Goal: Task Accomplishment & Management: Manage account settings

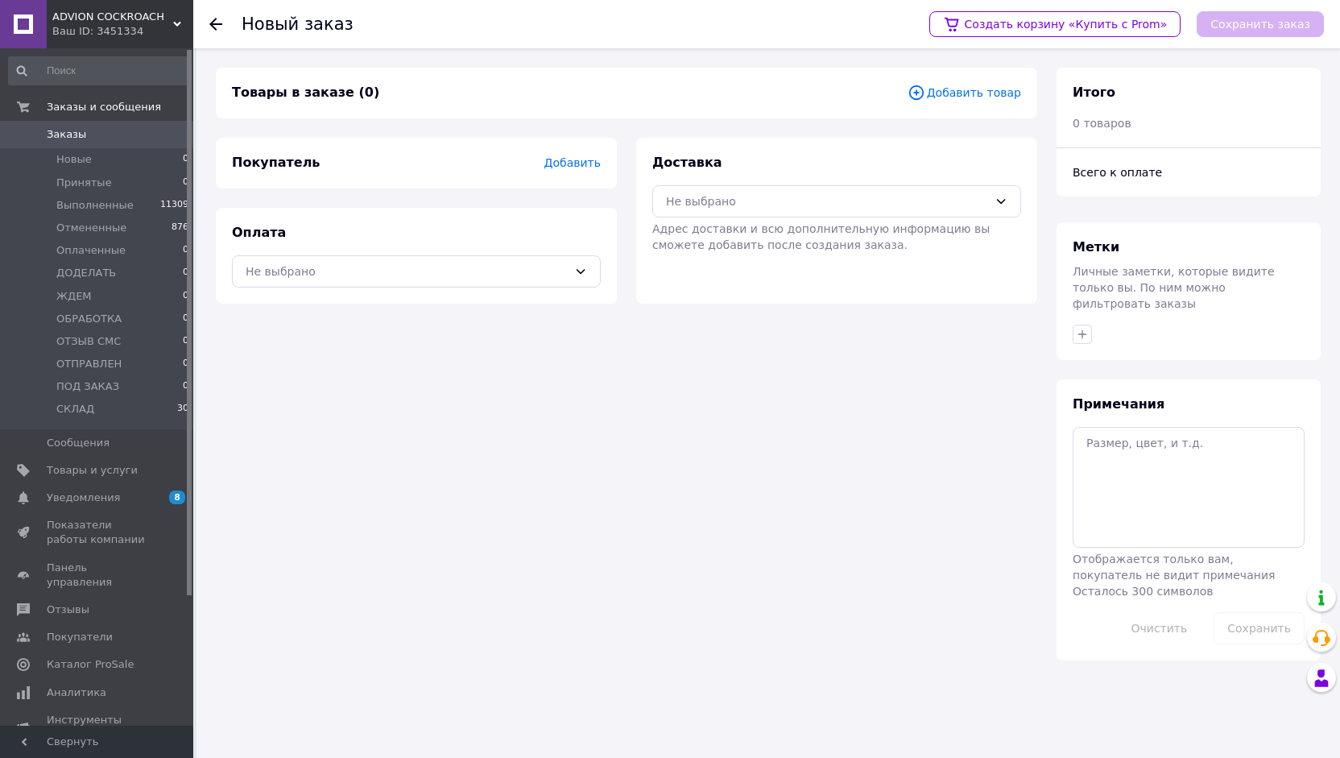
click at [967, 93] on span "Добавить товар" at bounding box center [965, 93] width 114 height 18
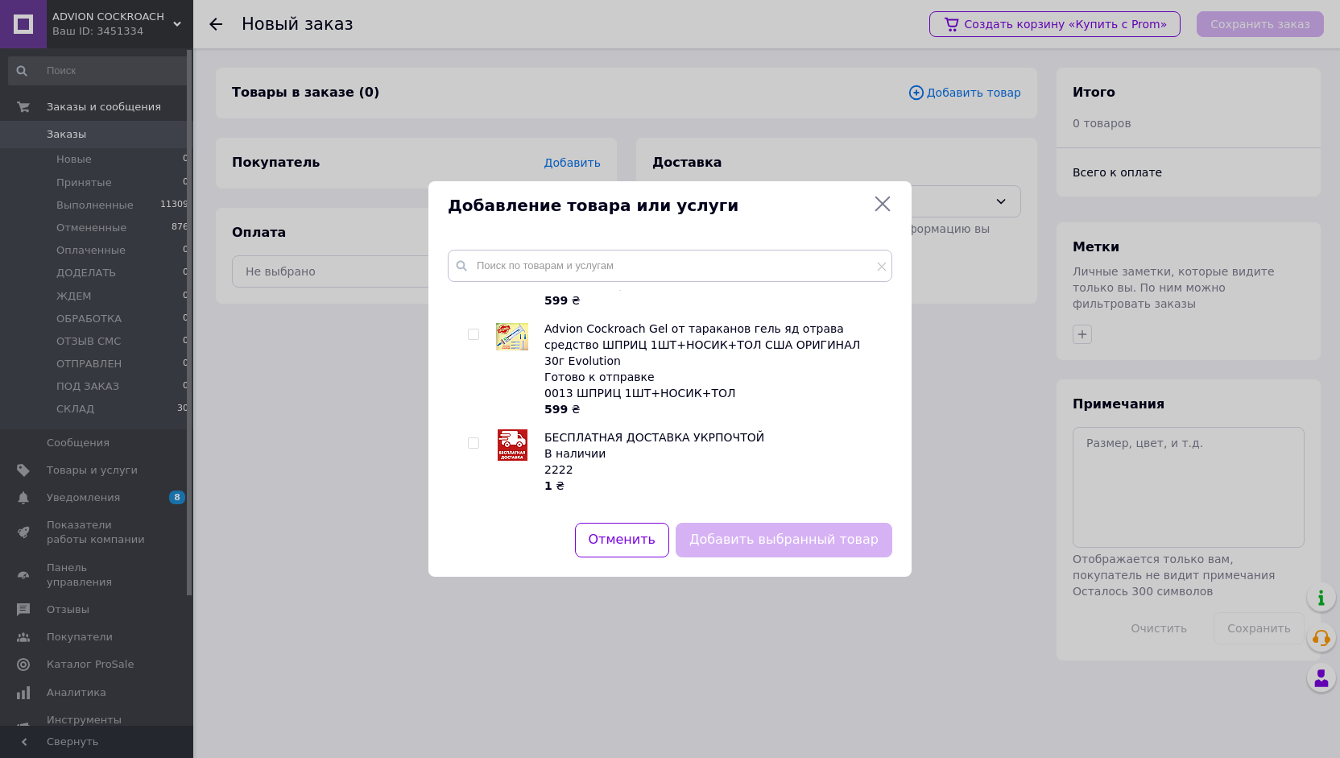
scroll to position [761, 0]
drag, startPoint x: 474, startPoint y: 387, endPoint x: 498, endPoint y: 407, distance: 30.9
click at [474, 513] on input "checkbox" at bounding box center [473, 518] width 10 height 10
checkbox input "true"
click at [781, 531] on button "Добавить выбранный товар" at bounding box center [784, 540] width 217 height 35
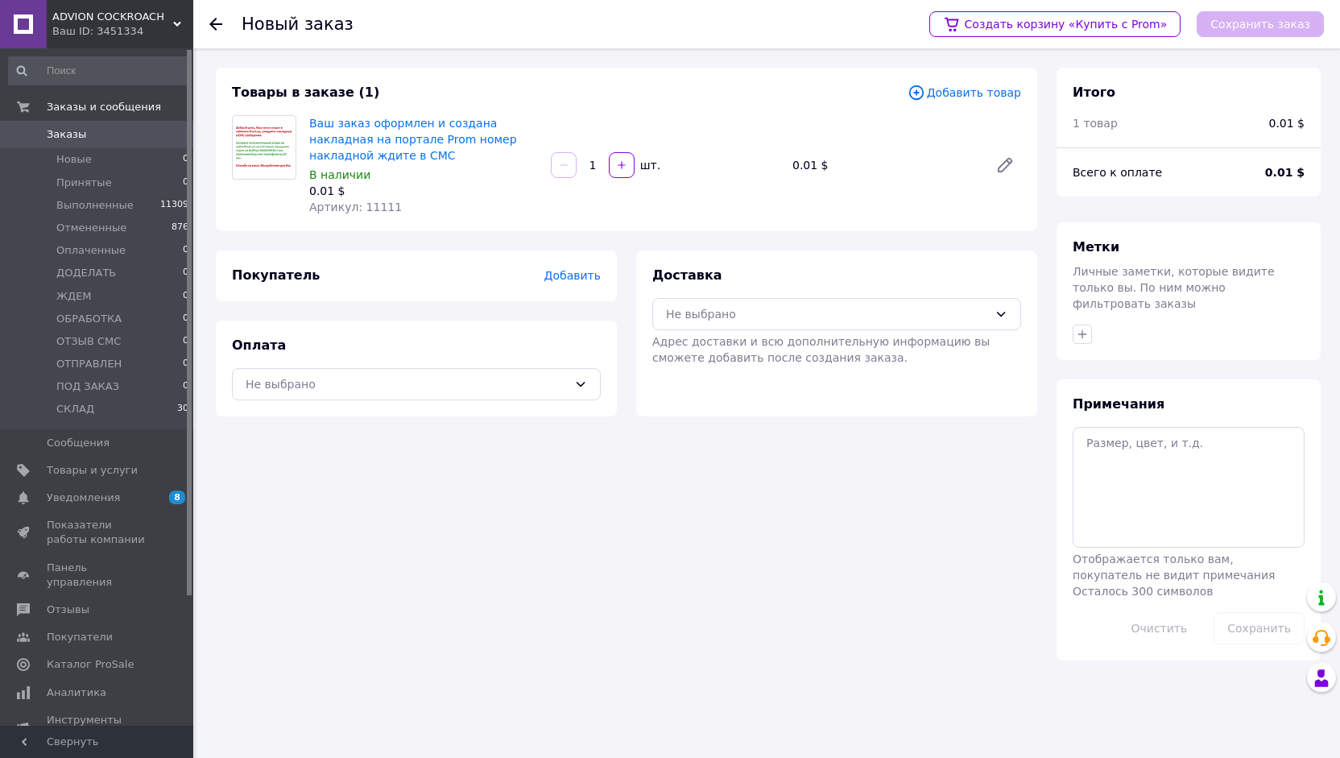
click at [582, 276] on span "Добавить" at bounding box center [573, 275] width 56 height 13
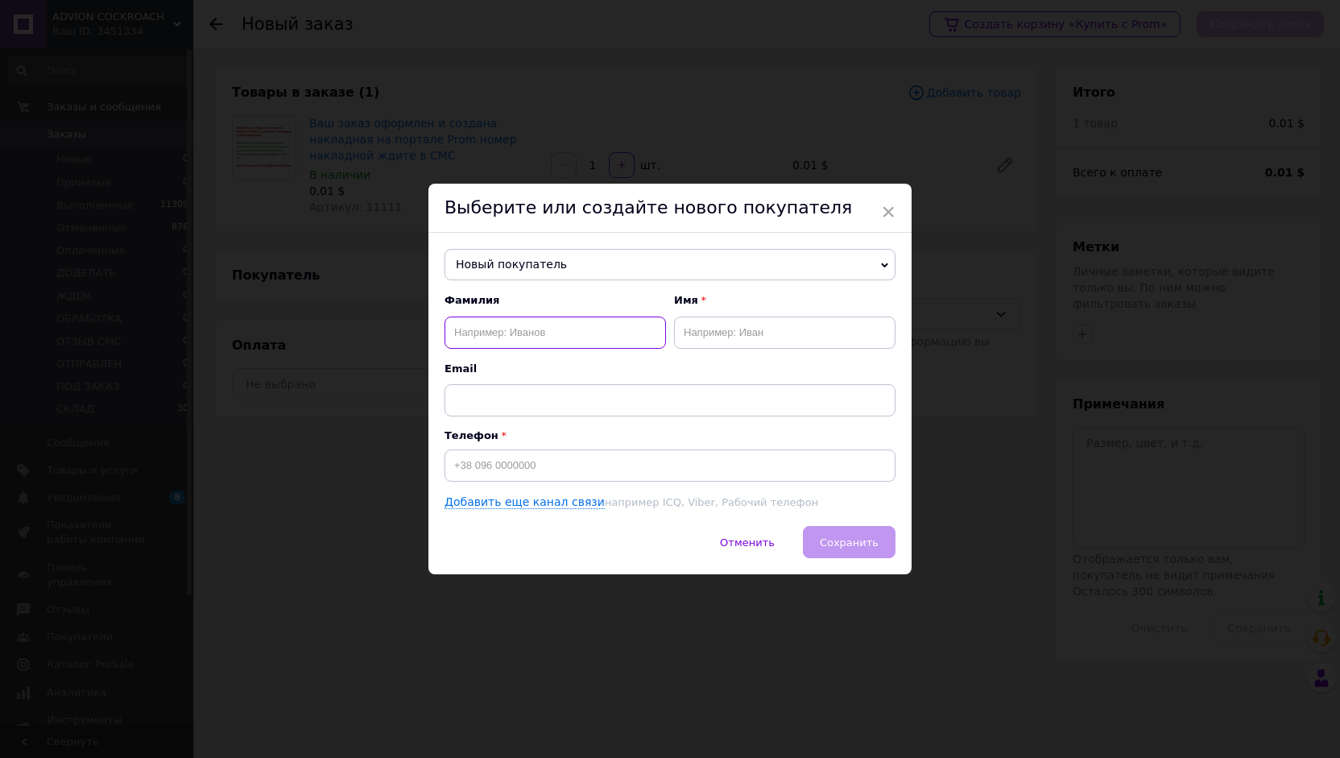
click at [579, 326] on input "text" at bounding box center [556, 333] width 222 height 32
paste input "[PERSON_NAME]"
click at [499, 325] on input "[PERSON_NAME]" at bounding box center [556, 333] width 222 height 32
type input "[PERSON_NAME]"
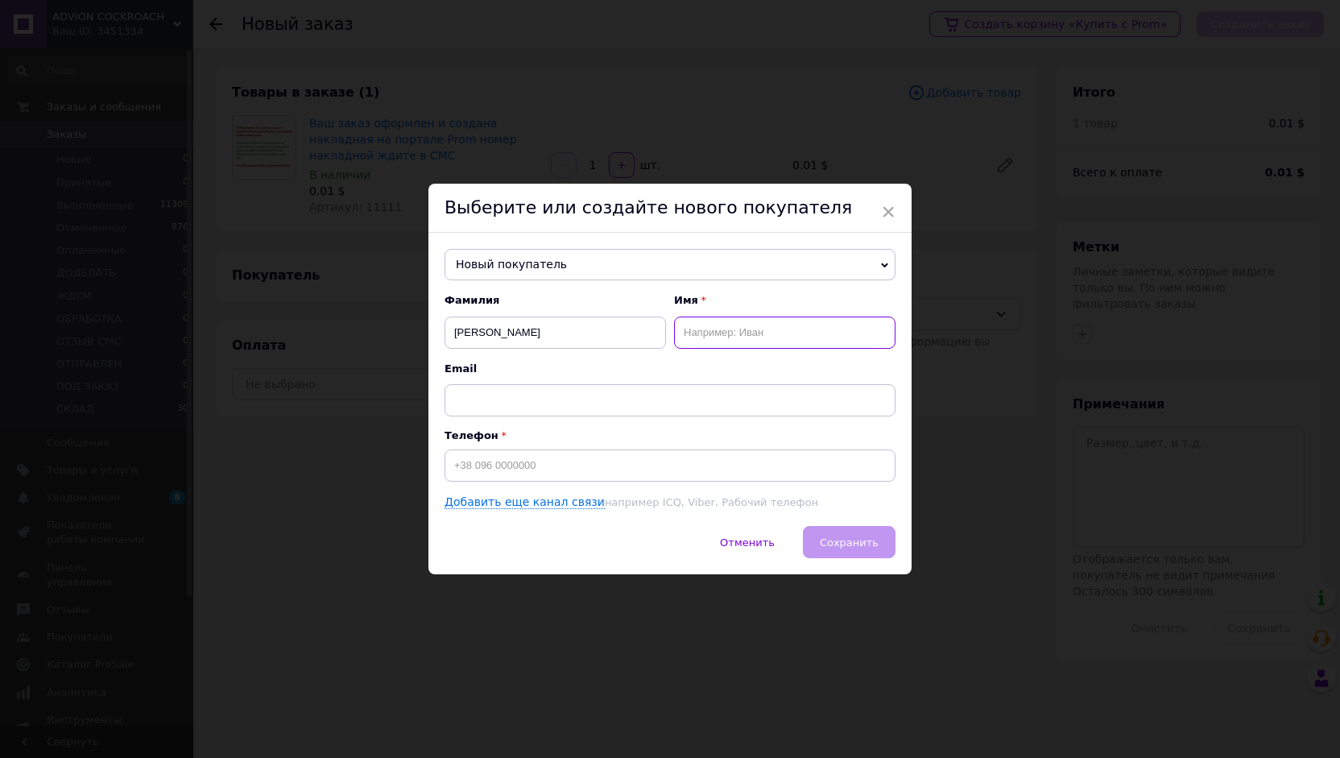
drag, startPoint x: 797, startPoint y: 331, endPoint x: 758, endPoint y: 385, distance: 66.4
click at [797, 329] on input "text" at bounding box center [785, 333] width 222 height 32
paste input "[PERSON_NAME]"
type input "[PERSON_NAME]"
click at [656, 471] on input at bounding box center [670, 466] width 451 height 32
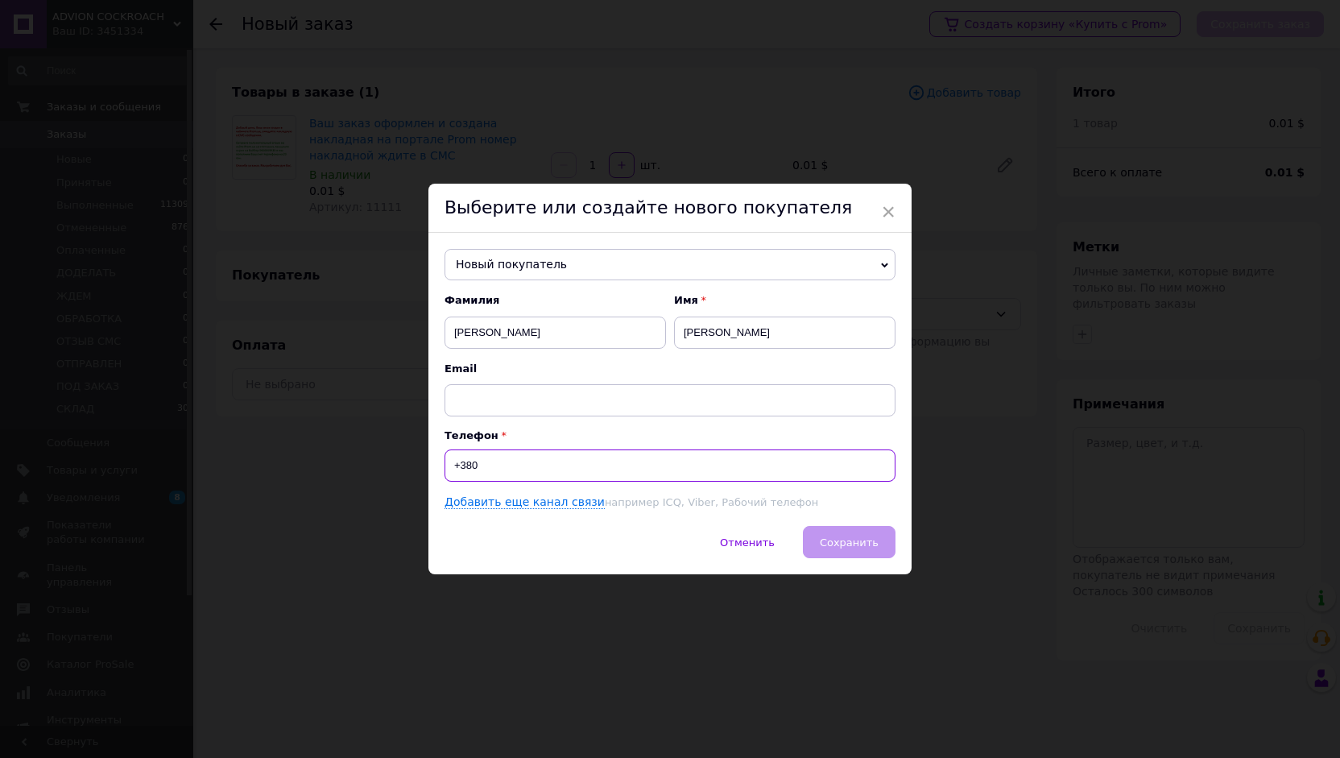
paste input "637957855"
type input "[PHONE_NUMBER]"
click at [864, 540] on span "Сохранить" at bounding box center [849, 543] width 59 height 12
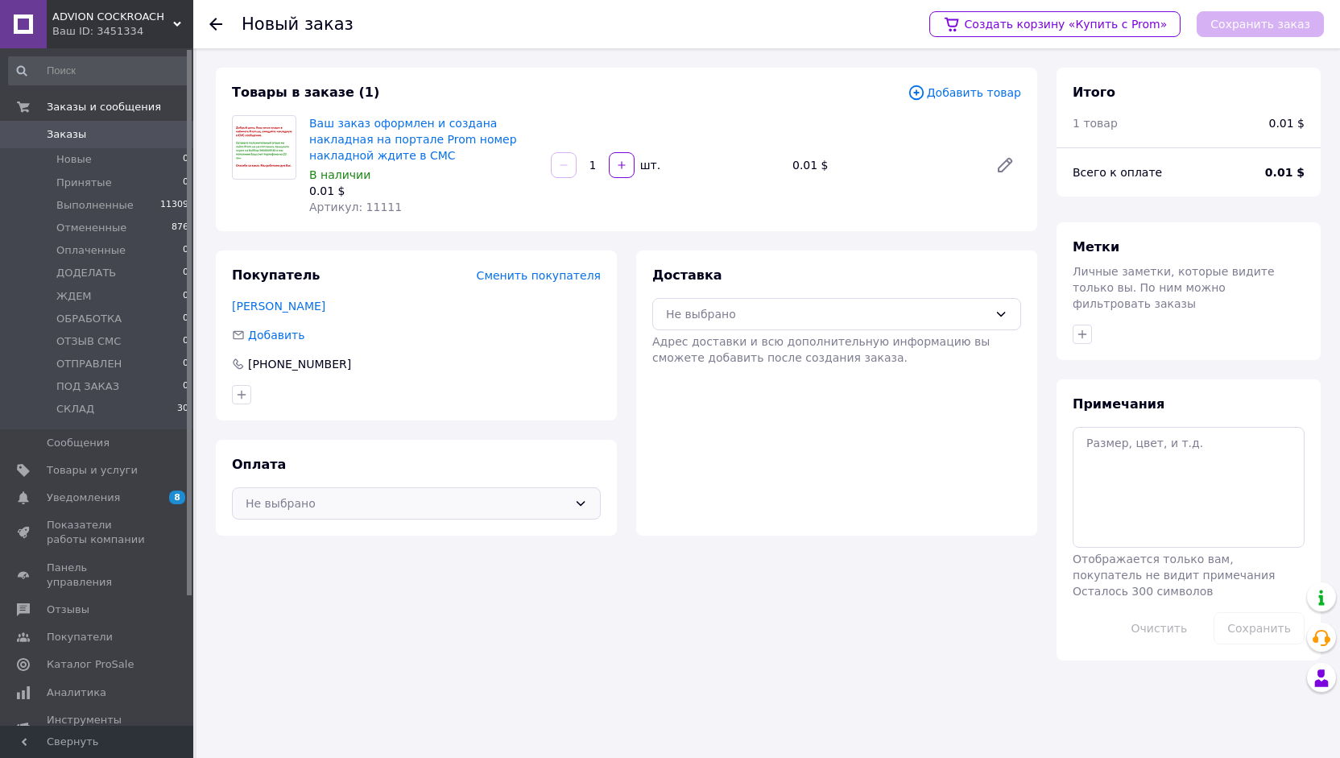
click at [398, 512] on div "Не выбрано" at bounding box center [407, 504] width 322 height 18
click at [331, 565] on span "Наложенный платеж" at bounding box center [428, 569] width 317 height 16
click at [699, 313] on div "Не выбрано" at bounding box center [827, 314] width 322 height 18
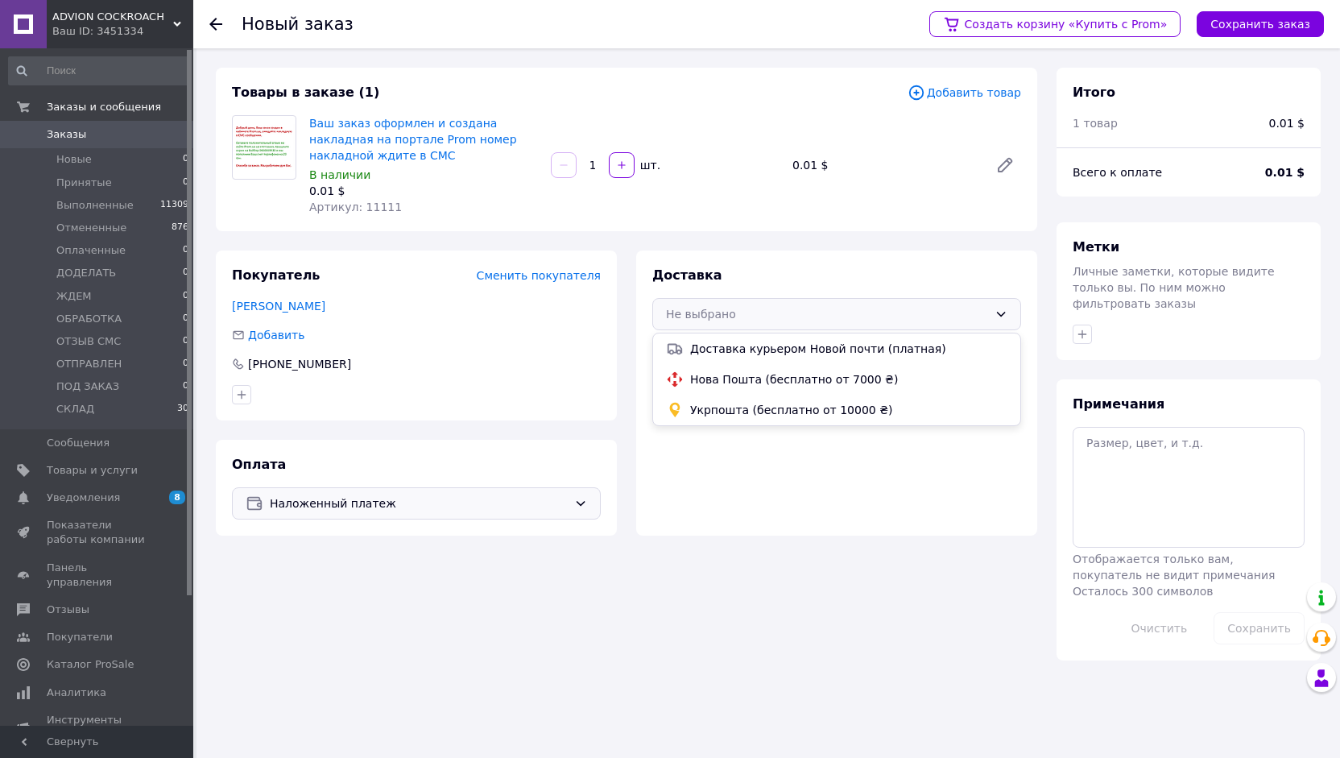
click at [727, 408] on span "Укрпошта (бесплатно от 10000 ₴)" at bounding box center [848, 410] width 317 height 16
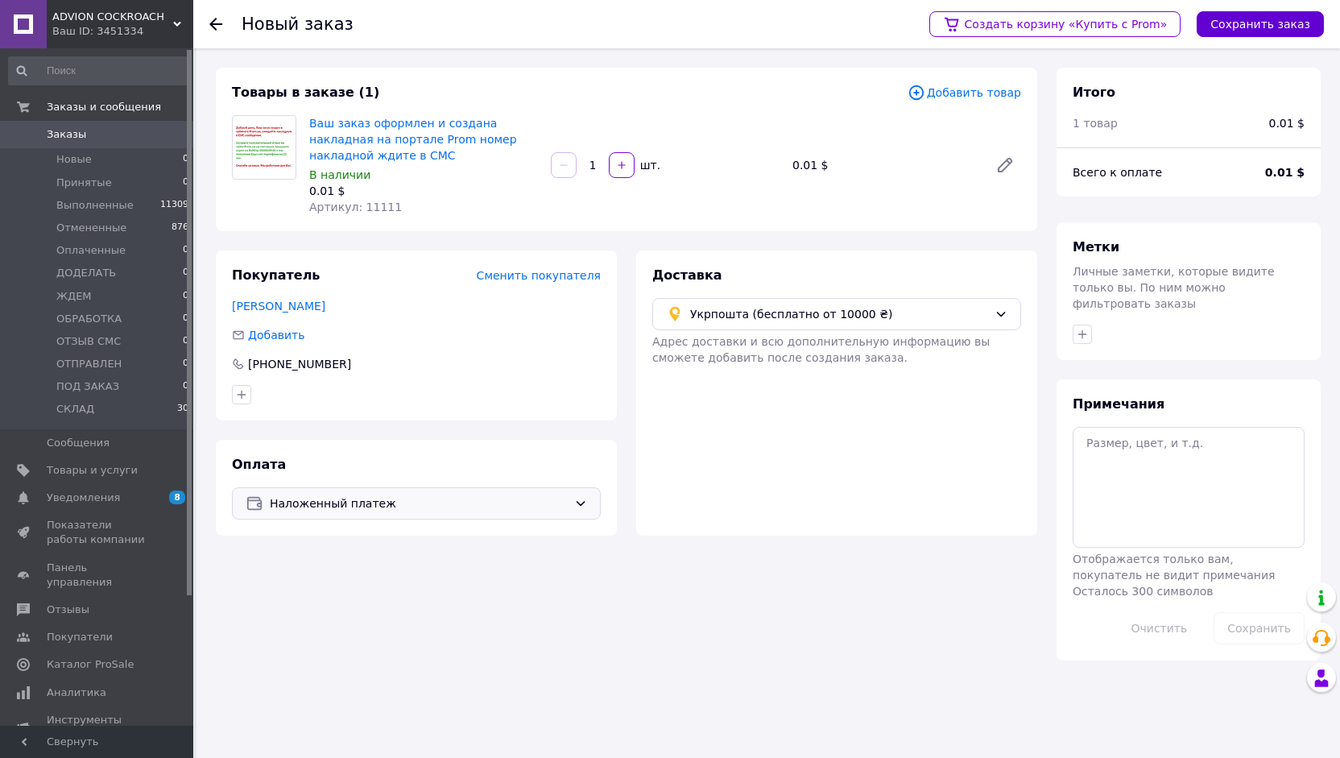
click at [1249, 22] on button "Сохранить заказ" at bounding box center [1260, 24] width 127 height 26
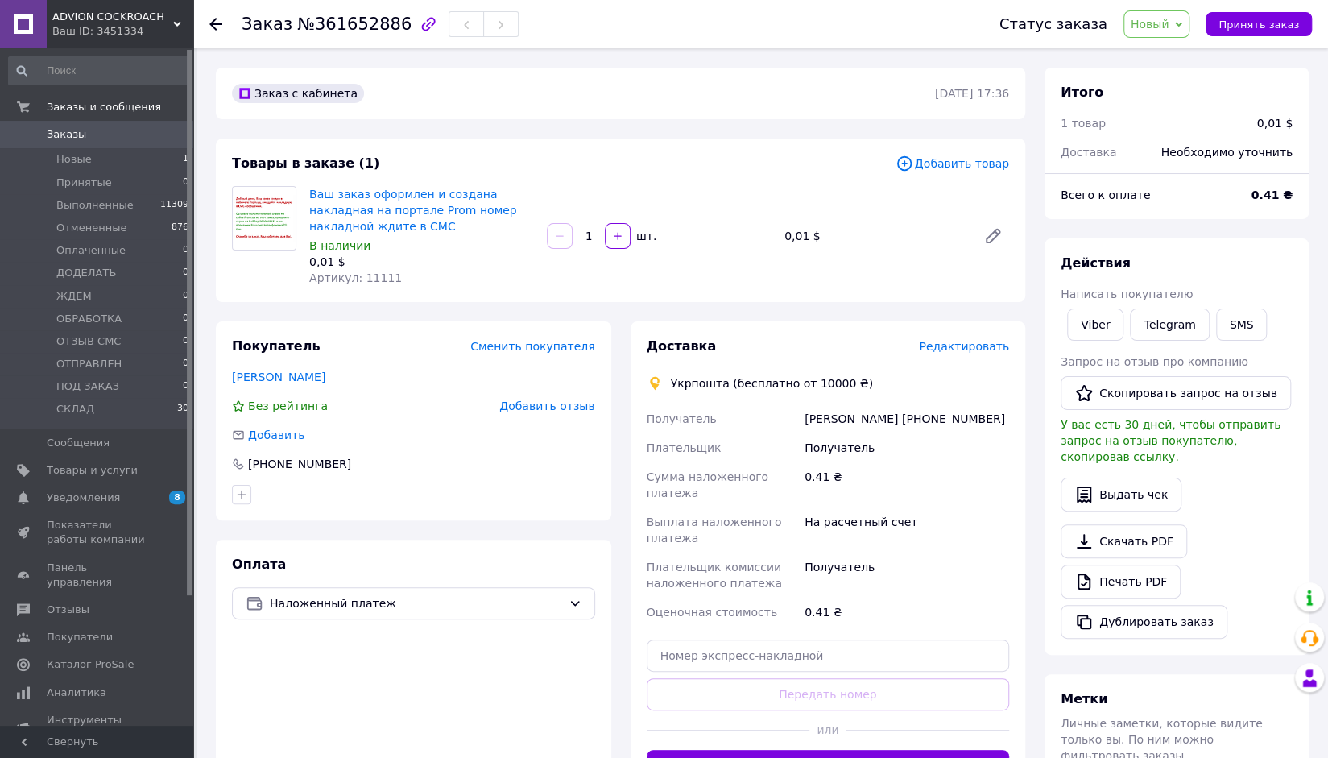
click at [975, 349] on span "Редактировать" at bounding box center [964, 346] width 90 height 13
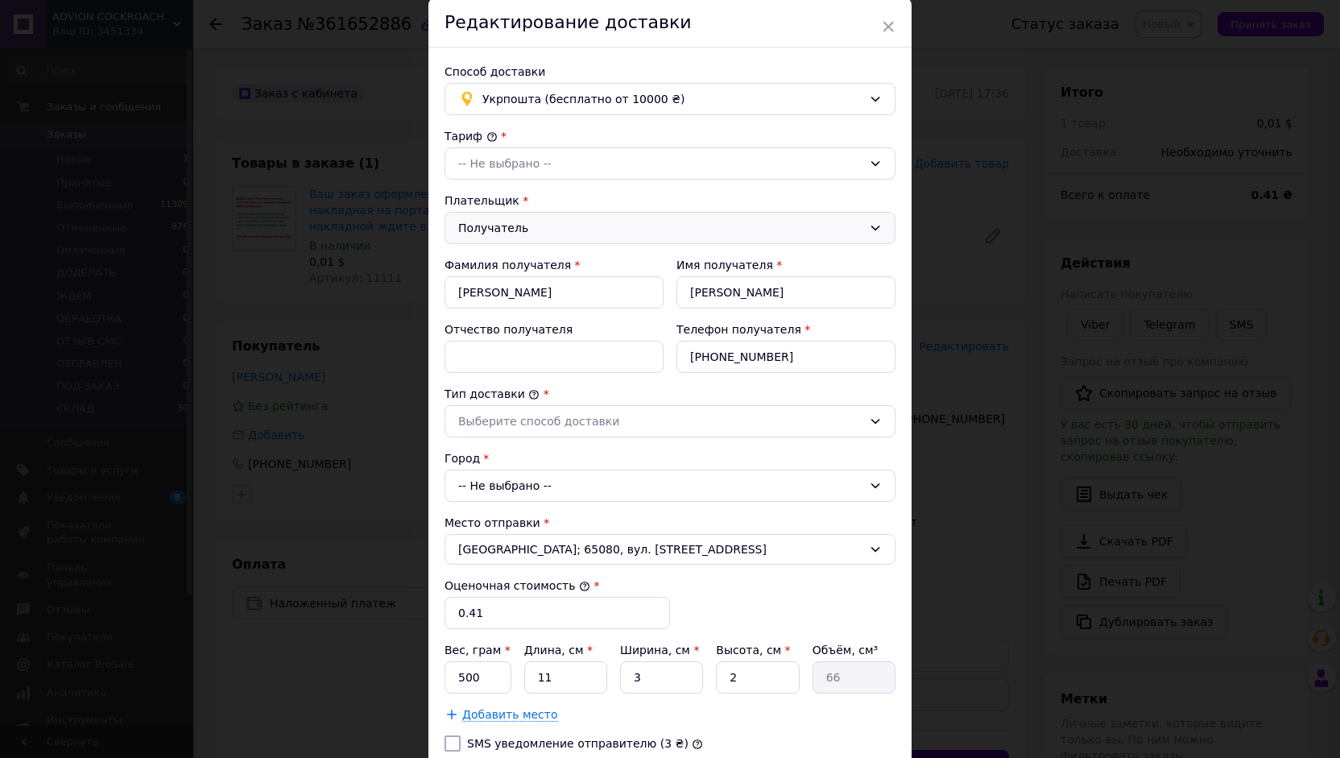
scroll to position [81, 0]
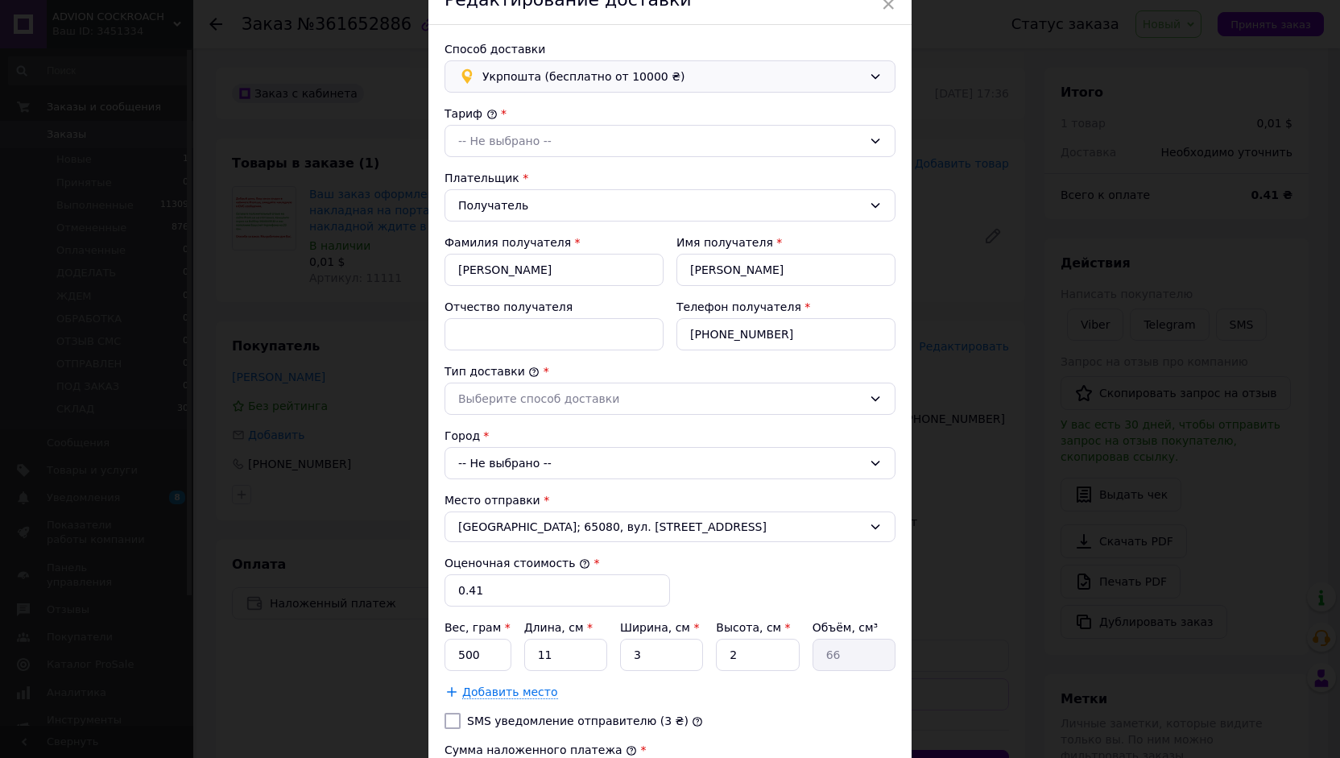
click at [591, 73] on span "Укрпошта (бесплатно от 10000 ₴)" at bounding box center [673, 77] width 380 height 18
click at [563, 114] on span "Нова Пошта (бесплатно от 7000 ₴)" at bounding box center [683, 111] width 400 height 16
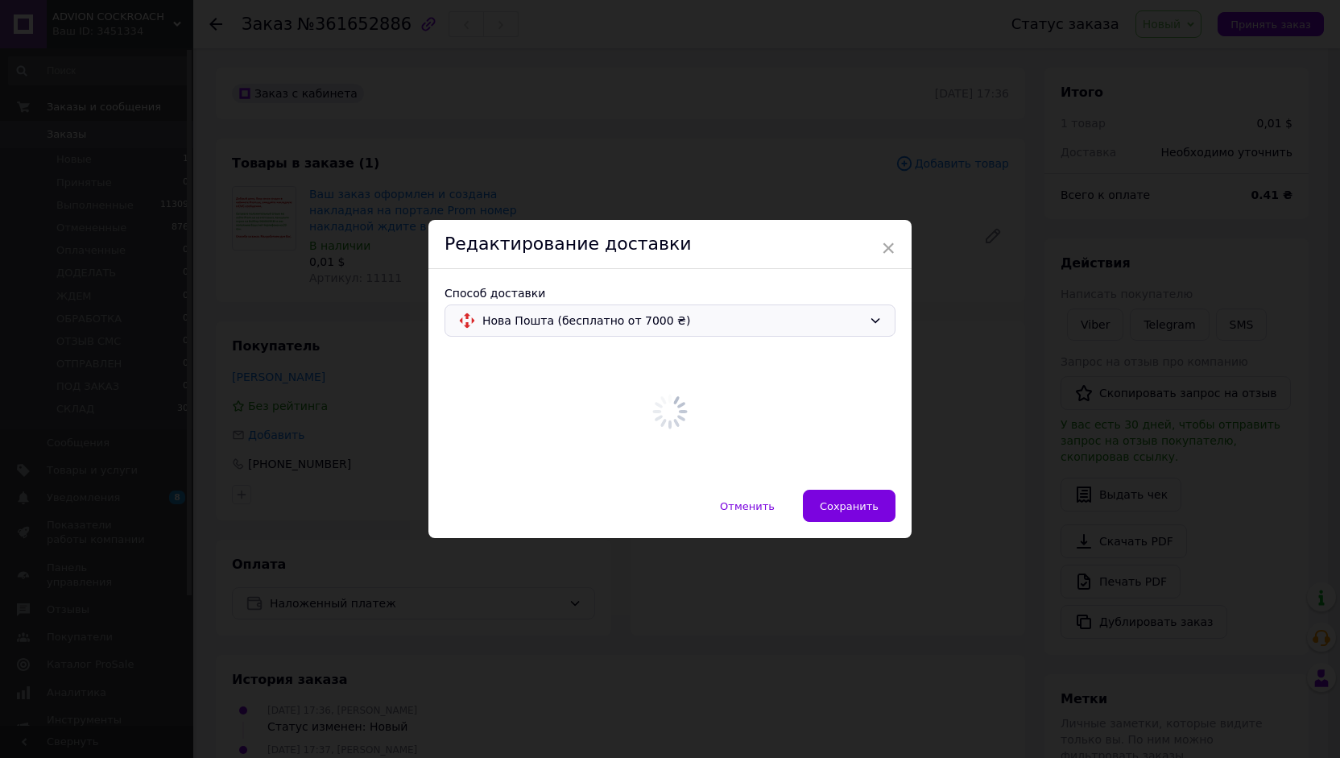
scroll to position [0, 0]
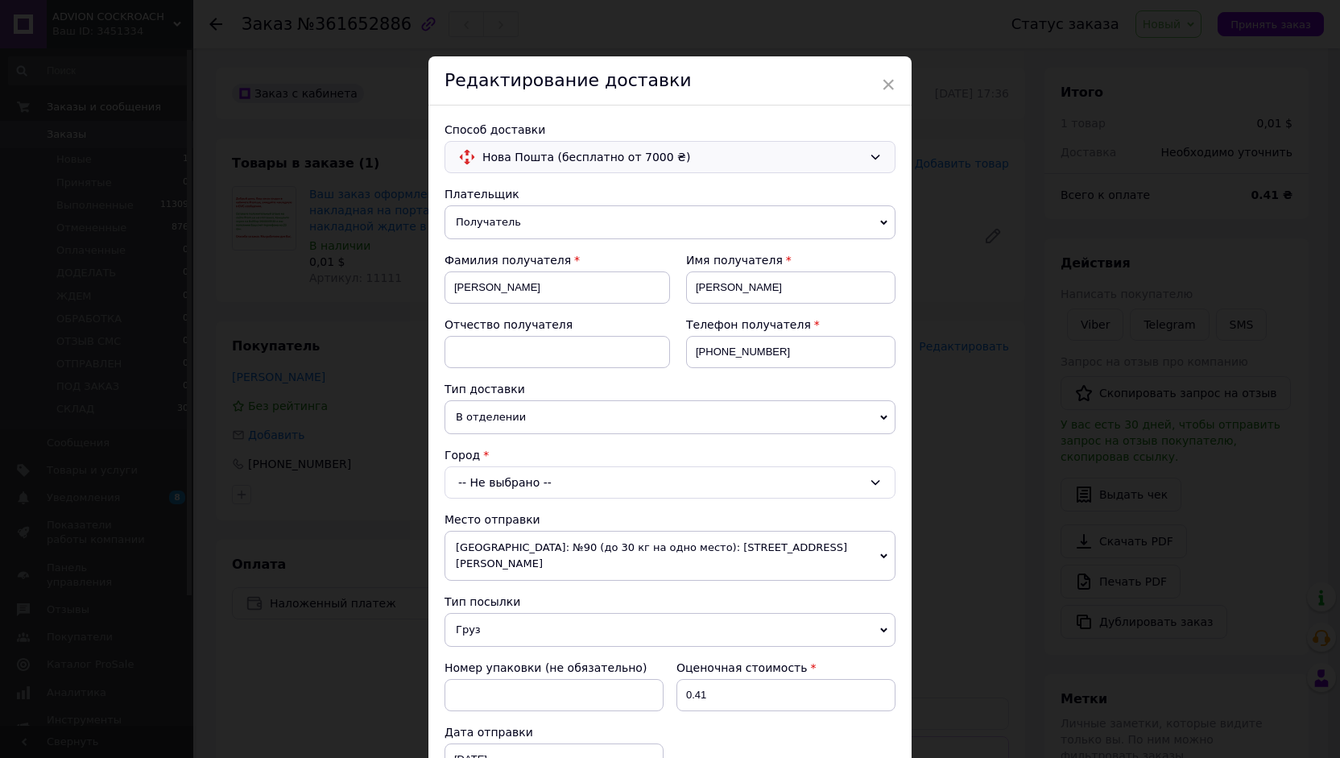
click at [551, 408] on span "В отделении" at bounding box center [670, 417] width 451 height 34
click at [509, 462] on li "В почтомате" at bounding box center [670, 473] width 451 height 24
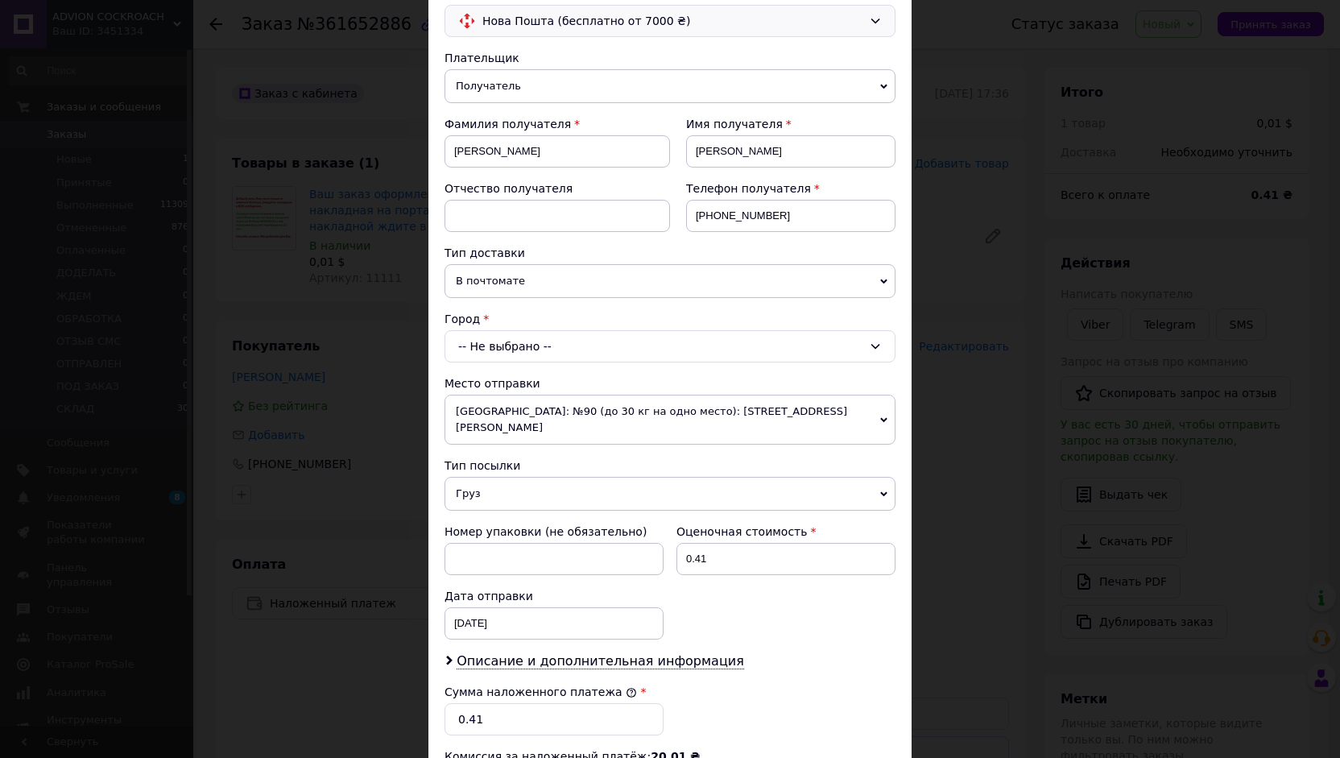
scroll to position [161, 0]
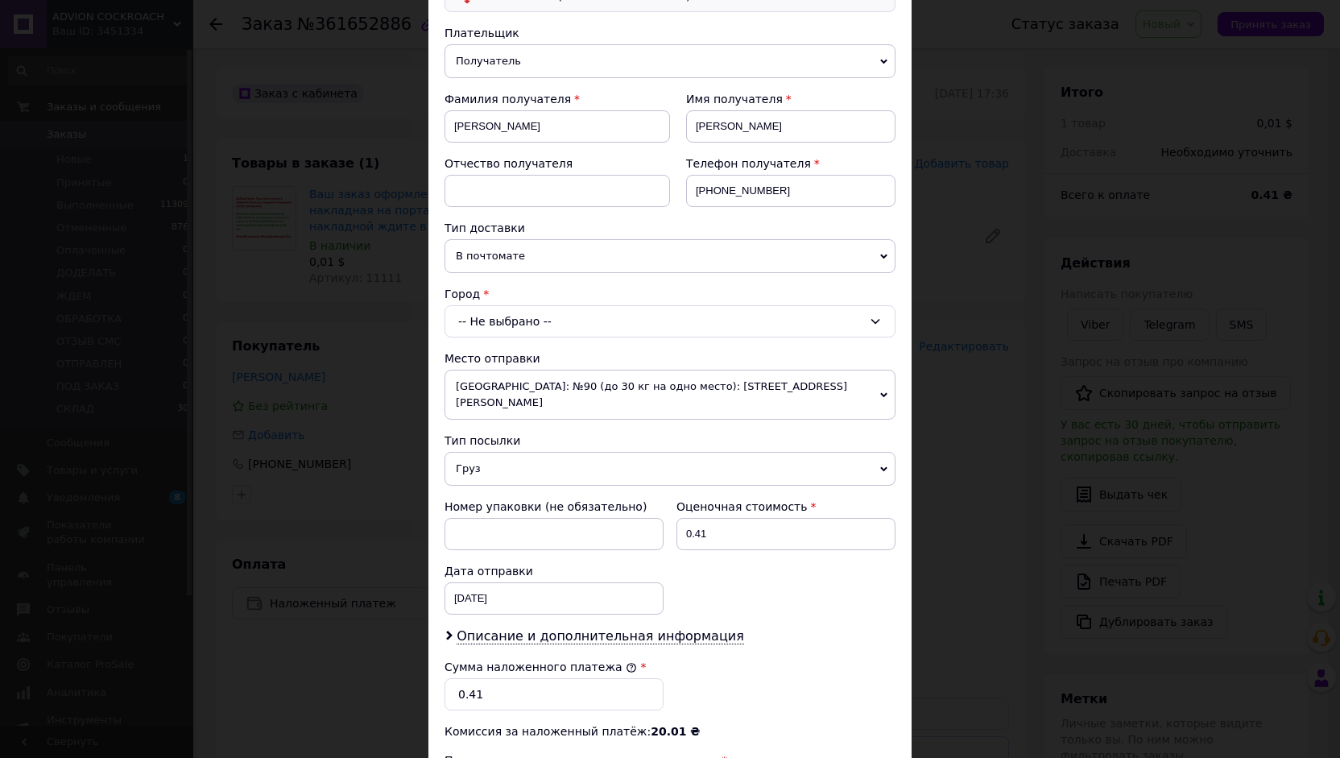
click at [525, 309] on div "-- Не выбрано --" at bounding box center [670, 321] width 451 height 32
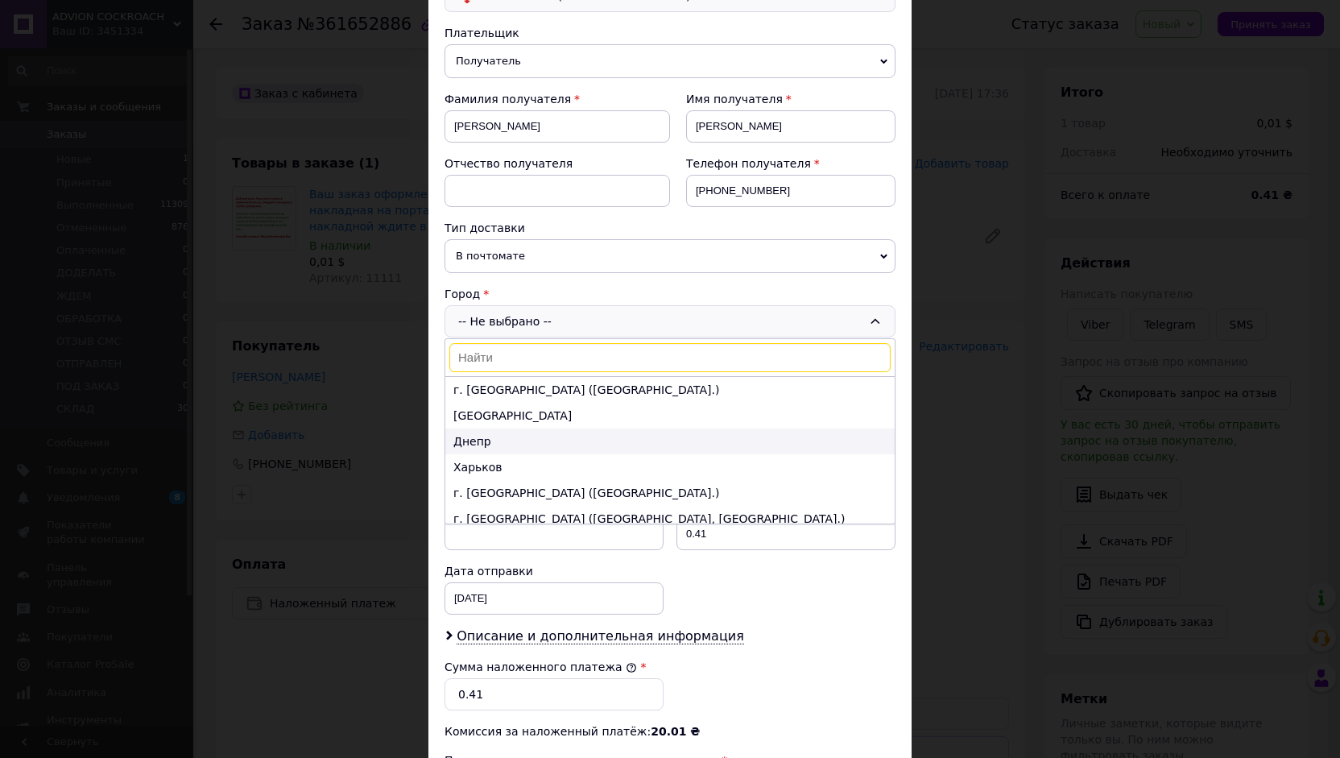
click at [519, 431] on li "Днепр" at bounding box center [670, 442] width 450 height 26
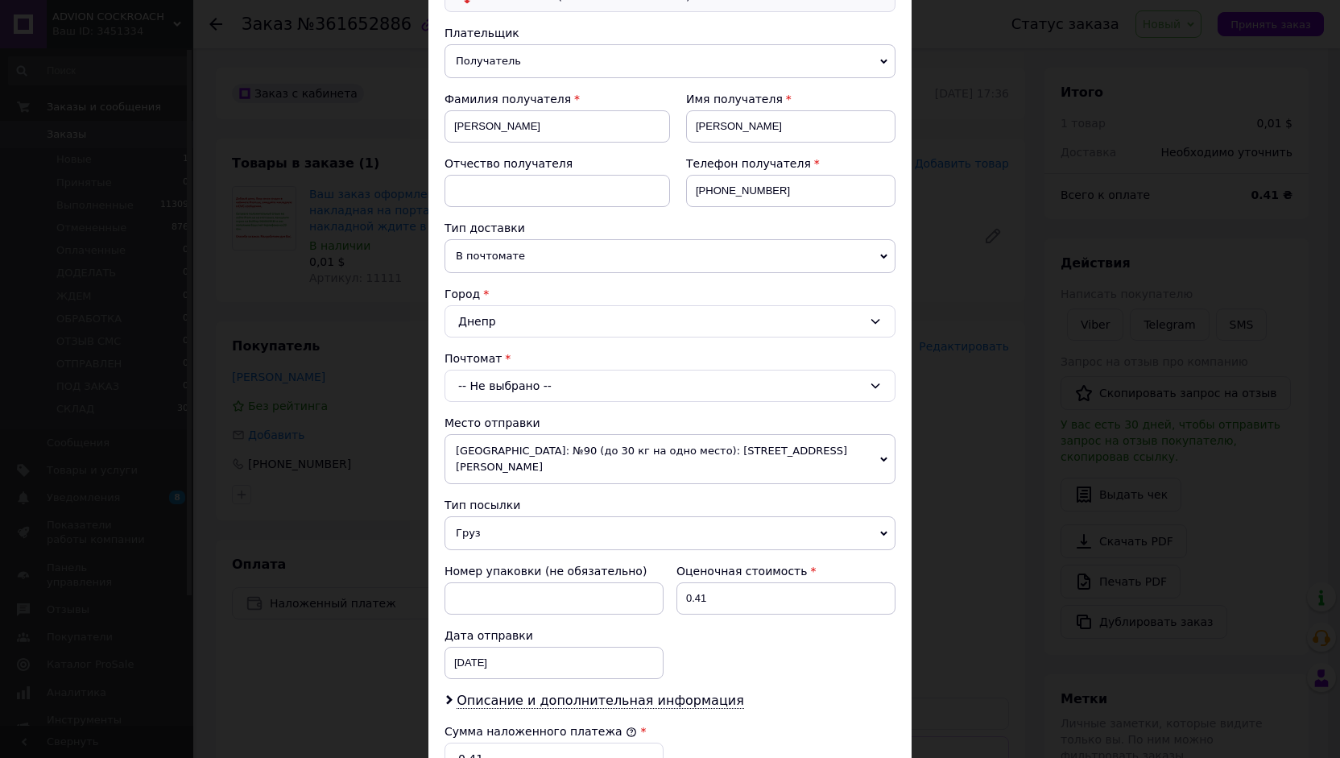
click at [516, 382] on div "-- Не выбрано --" at bounding box center [670, 386] width 451 height 32
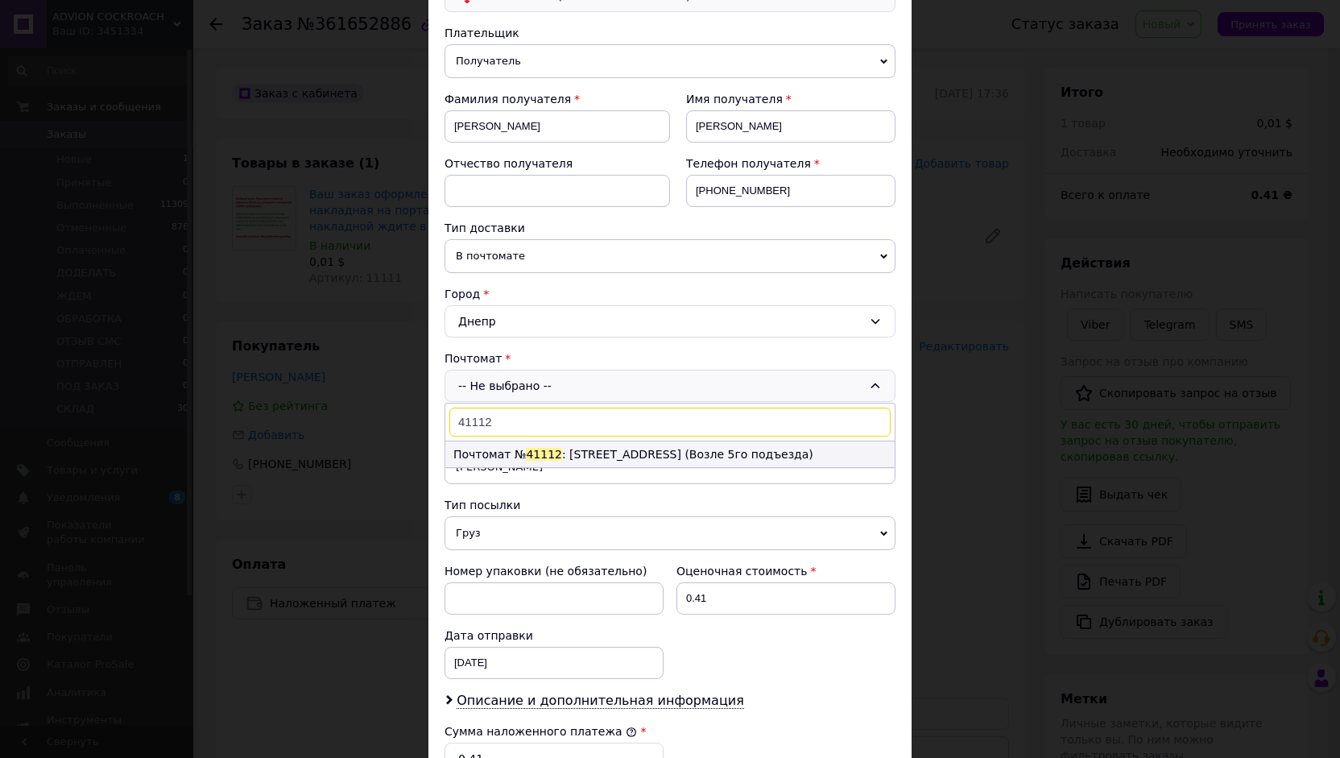
type input "41112"
click at [528, 448] on span "41112" at bounding box center [544, 454] width 36 height 13
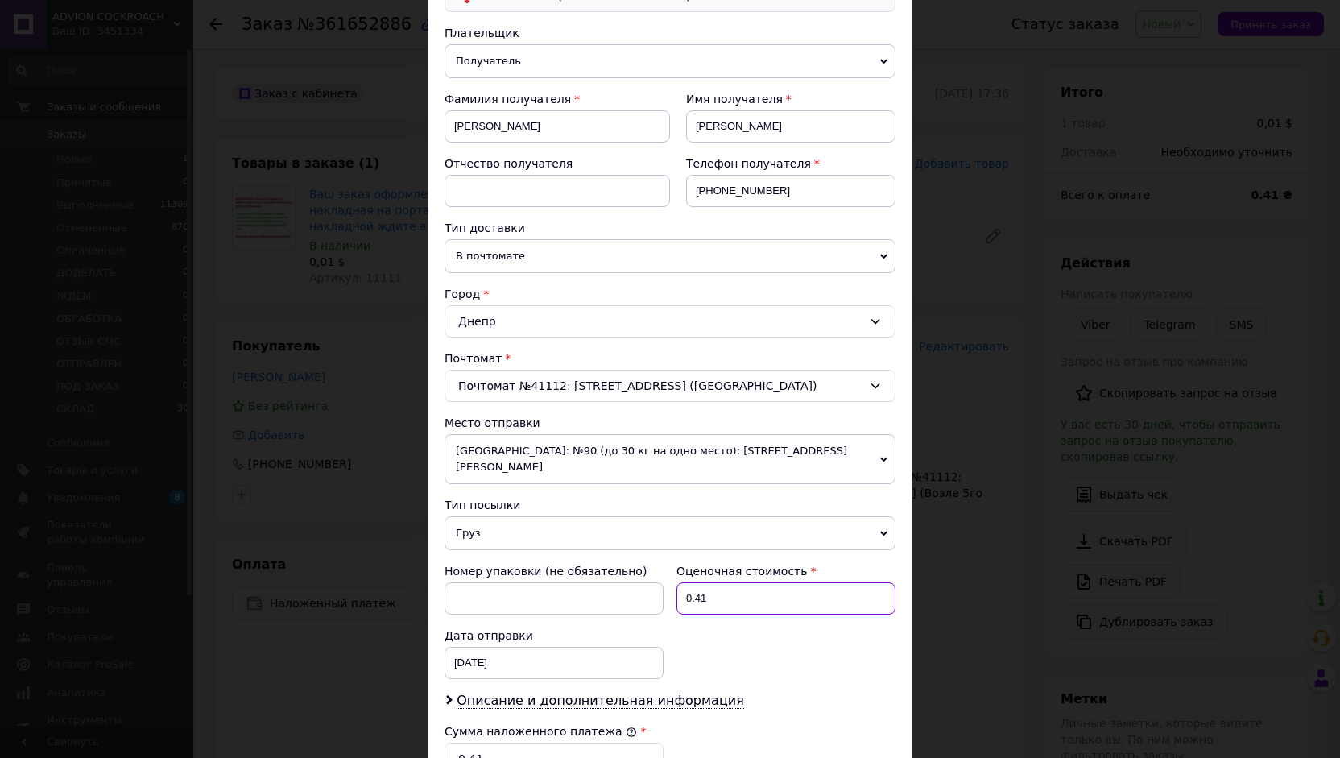
click at [801, 585] on input "0.41" at bounding box center [786, 598] width 219 height 32
type input "0"
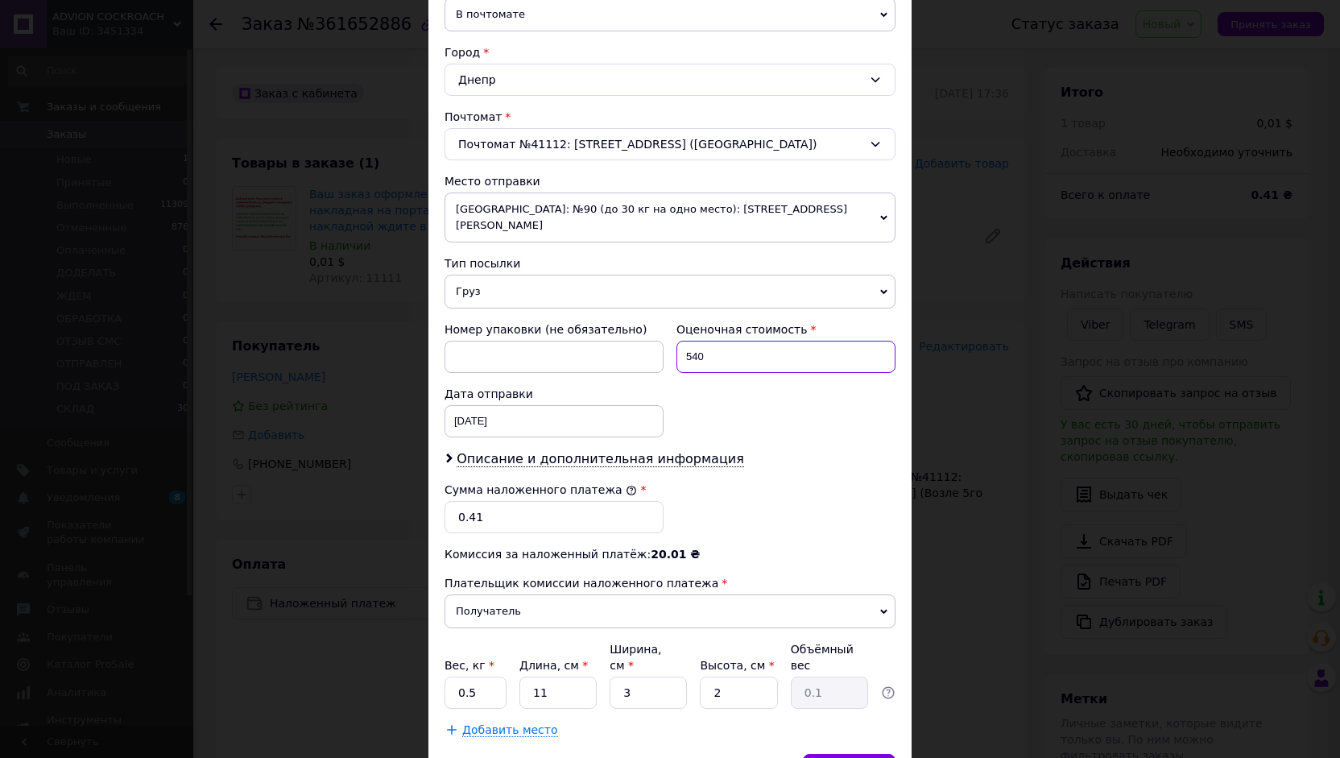
type input "540"
click at [505, 501] on input "0.41" at bounding box center [554, 517] width 219 height 32
type input "0"
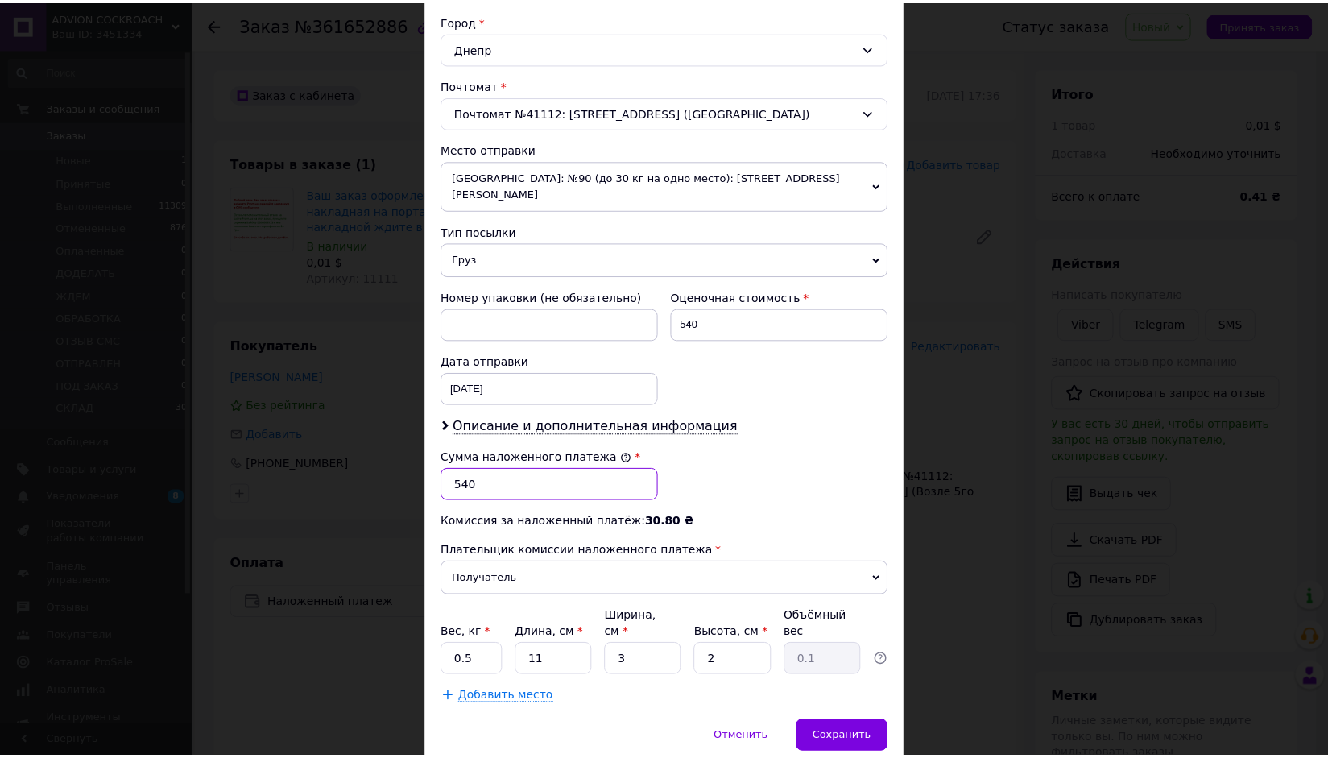
scroll to position [462, 0]
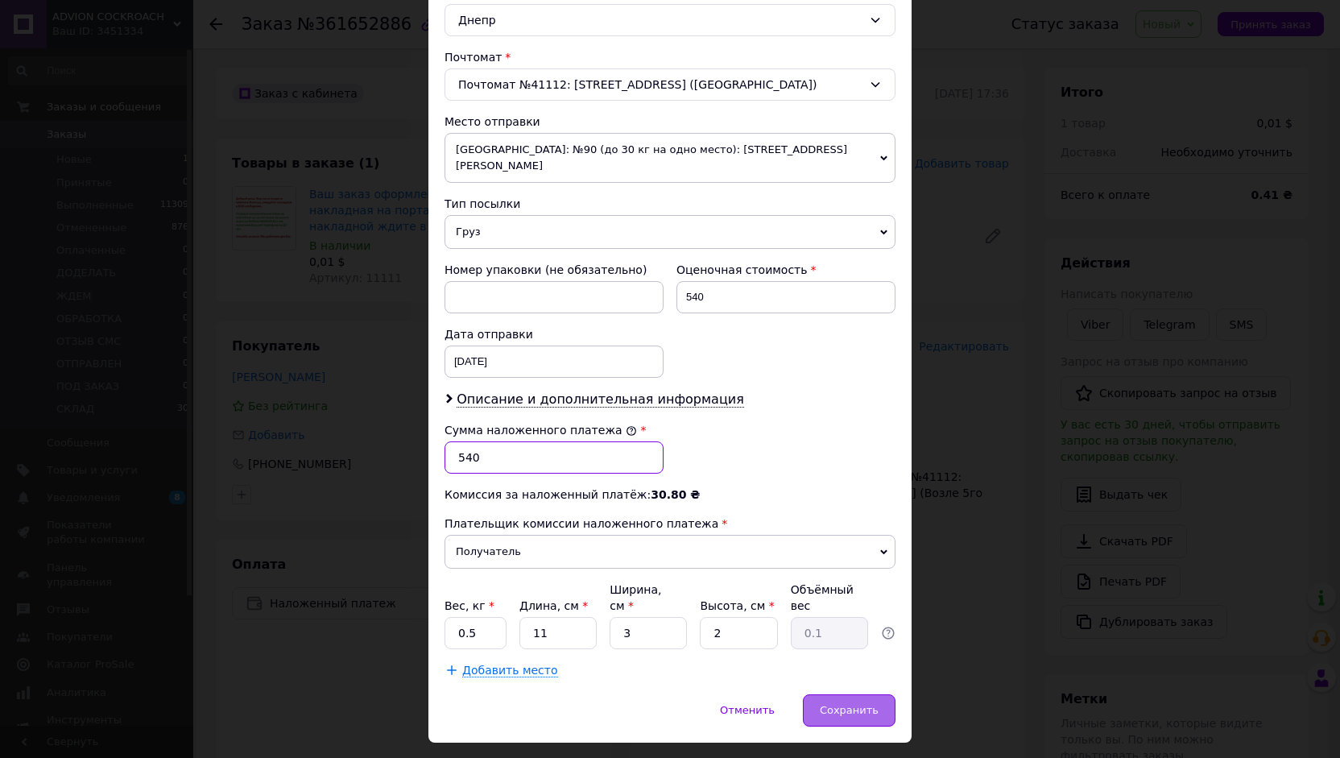
type input "540"
click at [851, 694] on div "Сохранить" at bounding box center [849, 710] width 93 height 32
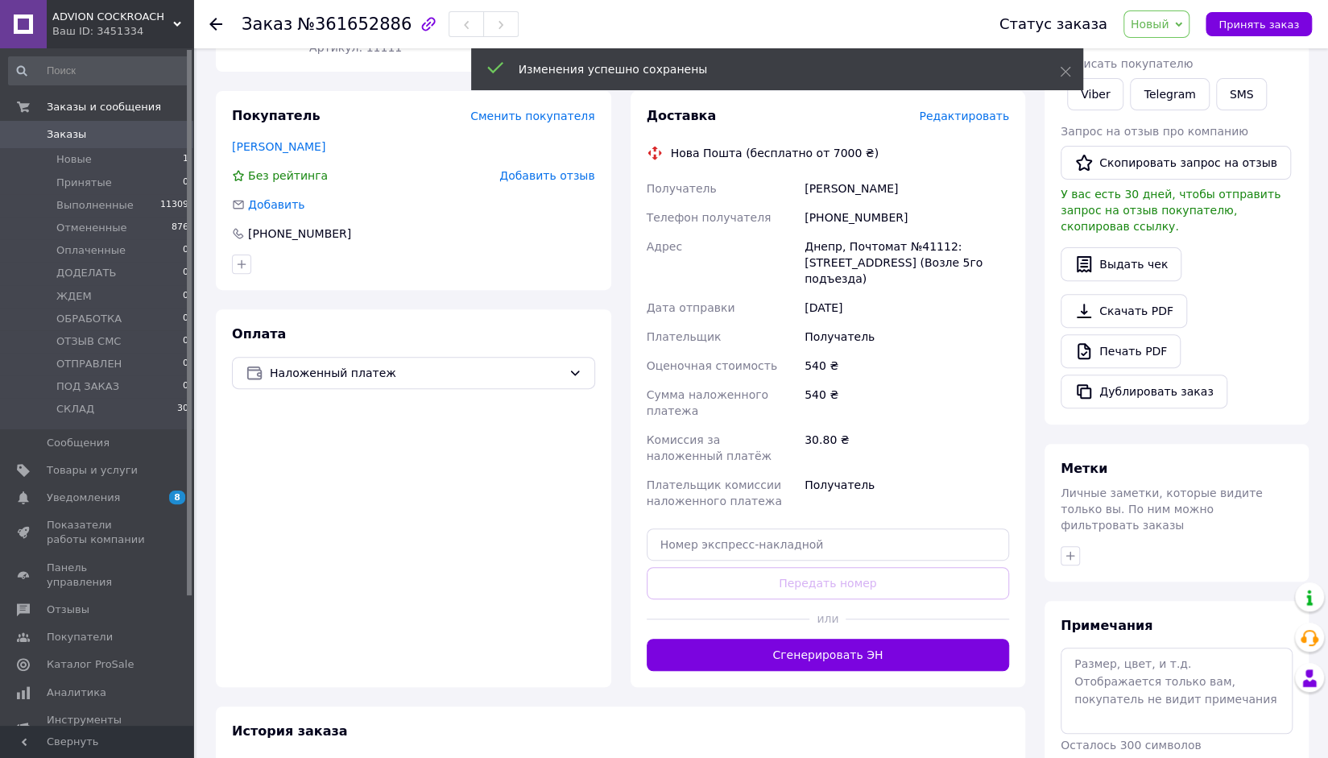
scroll to position [322, 0]
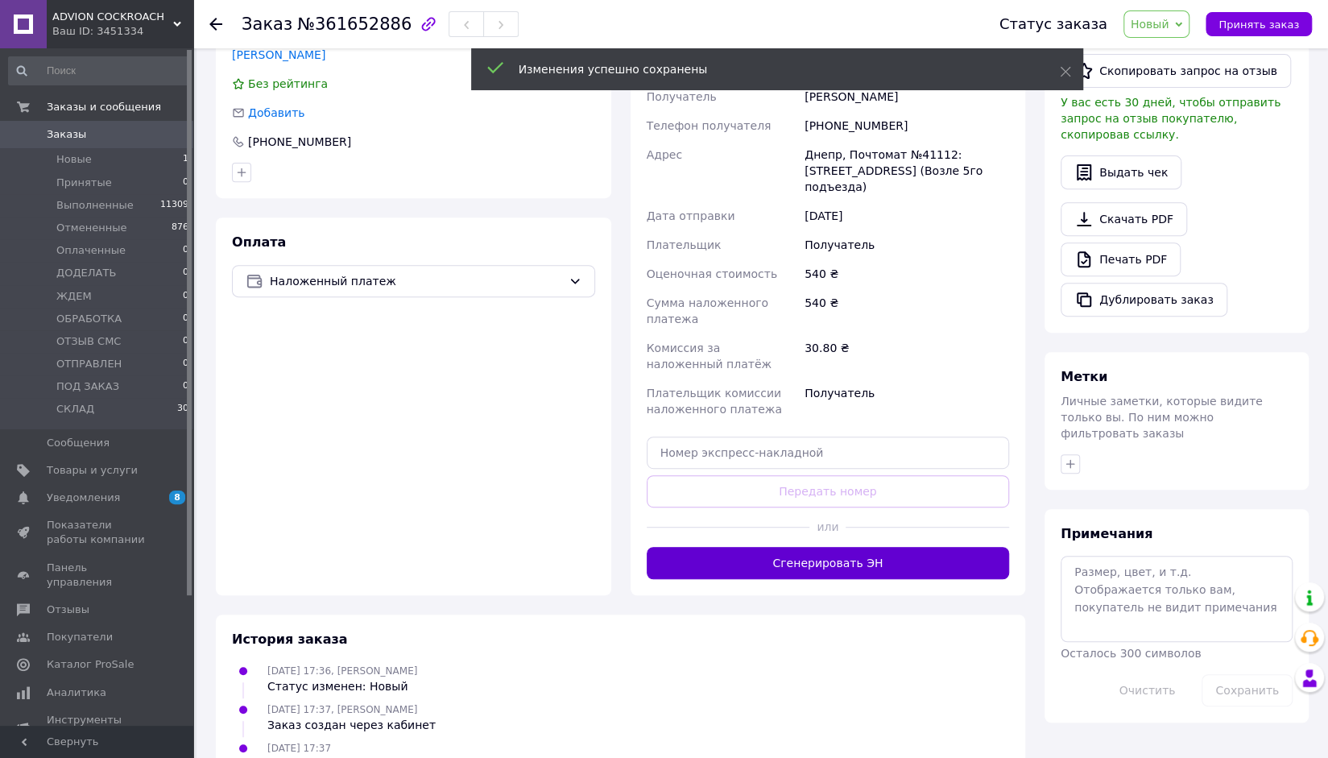
click at [838, 561] on button "Сгенерировать ЭН" at bounding box center [828, 563] width 363 height 32
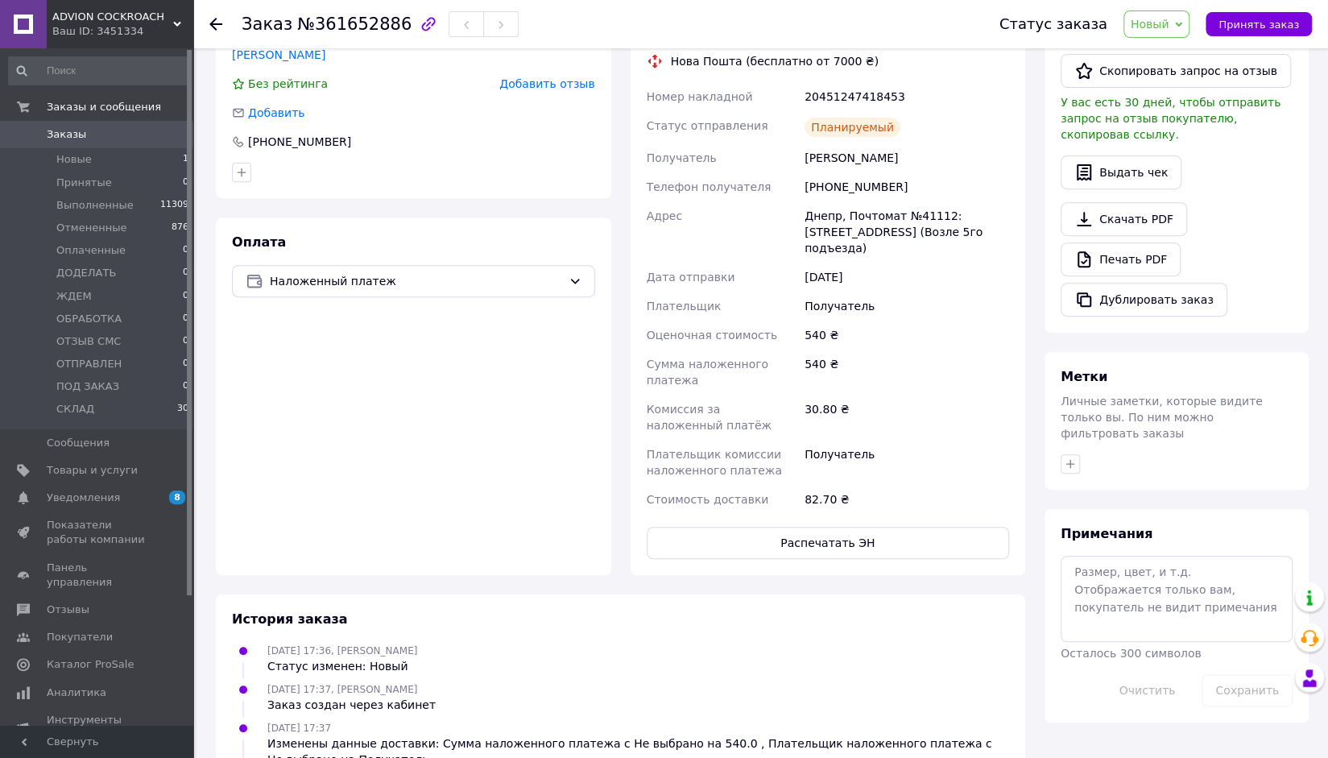
scroll to position [161, 0]
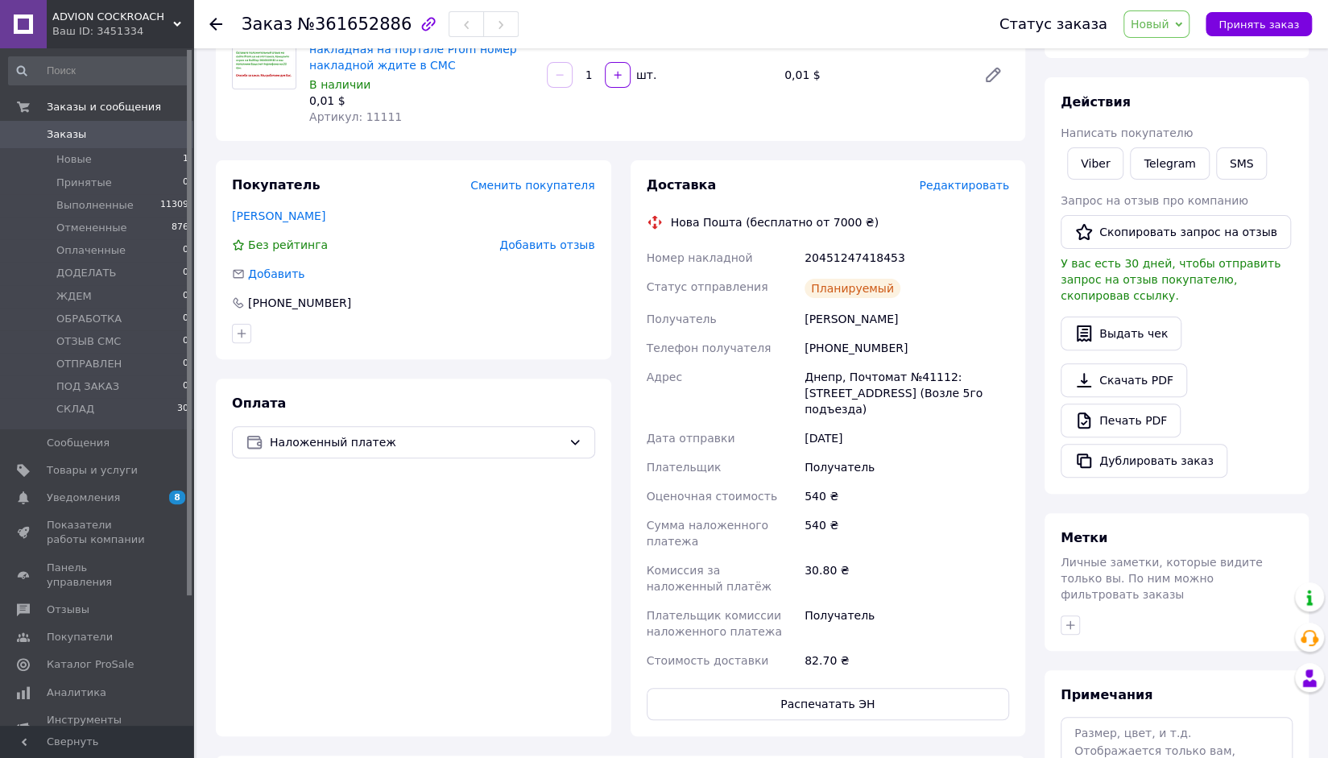
click at [847, 255] on div "20451247418453" at bounding box center [907, 257] width 211 height 29
copy div "20451247418453"
click at [1108, 160] on link "Viber" at bounding box center [1095, 163] width 56 height 32
click at [1170, 25] on span "Новый" at bounding box center [1150, 24] width 39 height 13
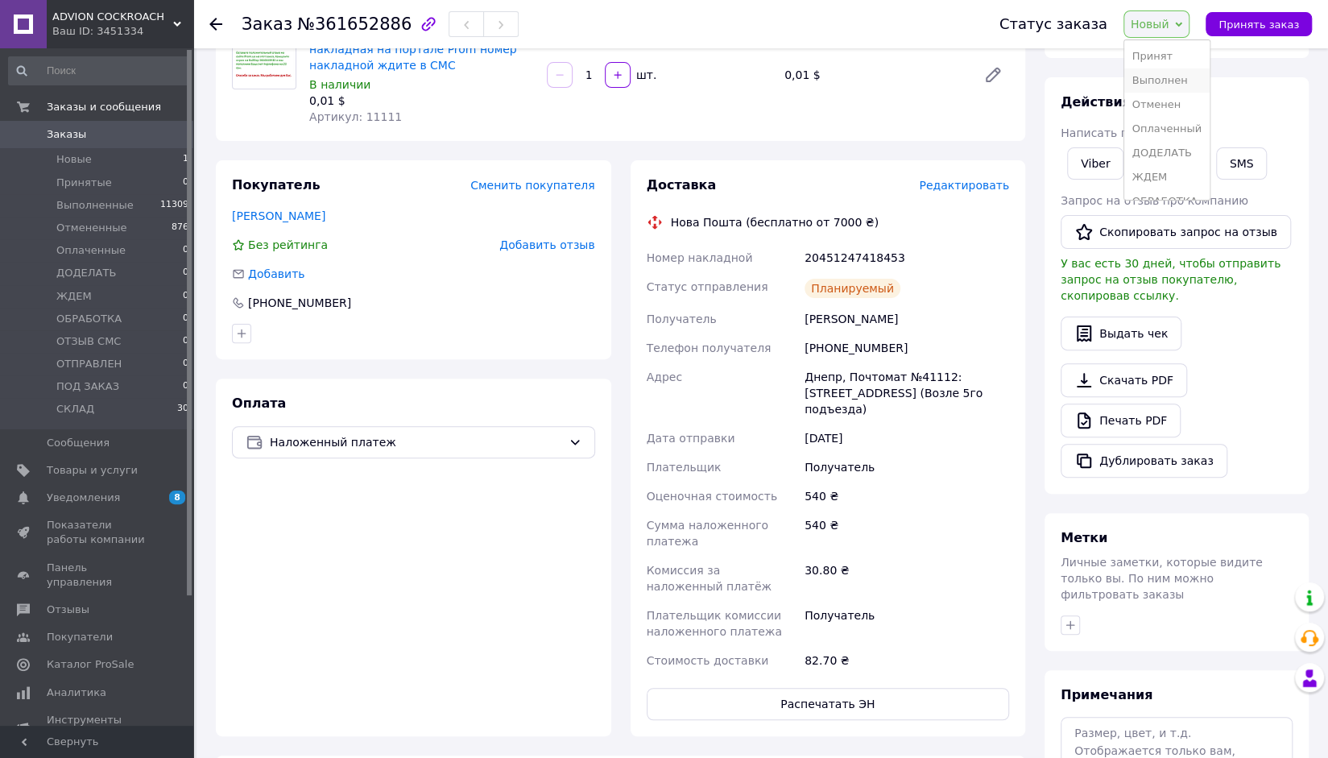
click at [1171, 81] on li "Выполнен" at bounding box center [1167, 80] width 85 height 24
